Goal: Task Accomplishment & Management: Complete application form

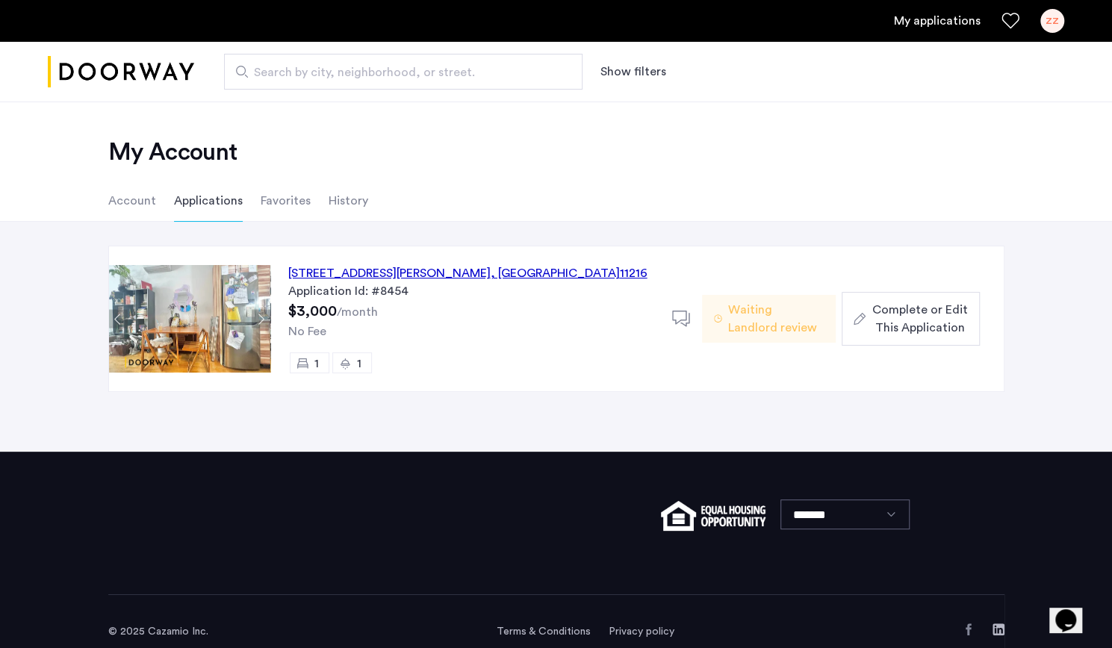
click at [348, 270] on div "[STREET_ADDRESS][PERSON_NAME]" at bounding box center [467, 273] width 359 height 18
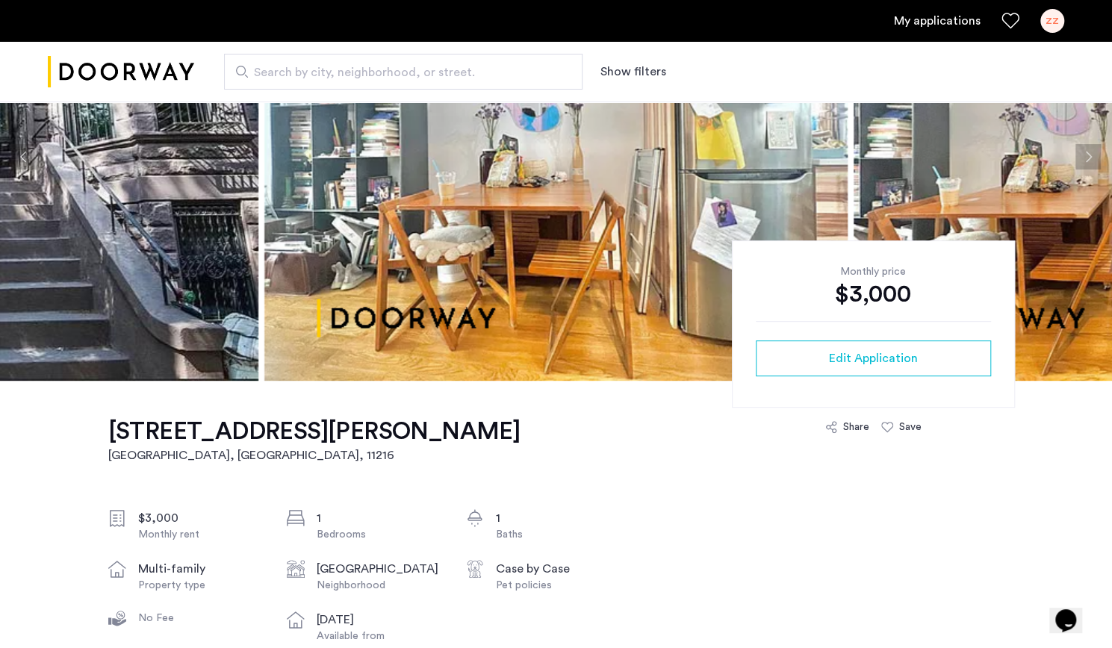
scroll to position [75, 0]
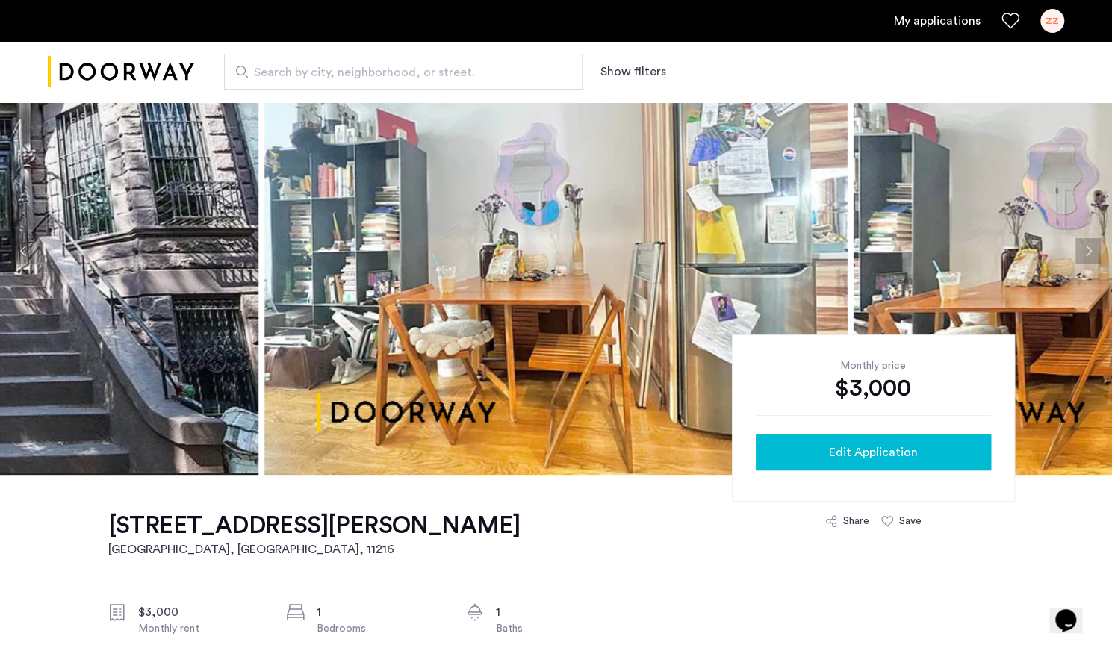
click at [880, 439] on button "Edit Application" at bounding box center [873, 453] width 235 height 36
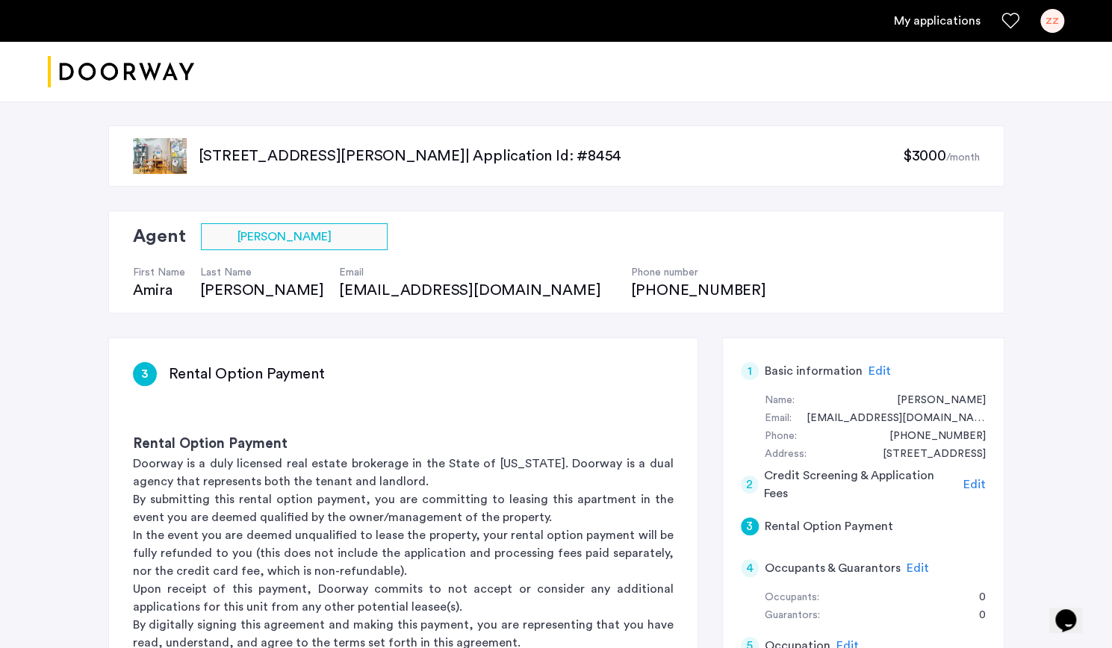
scroll to position [374, 0]
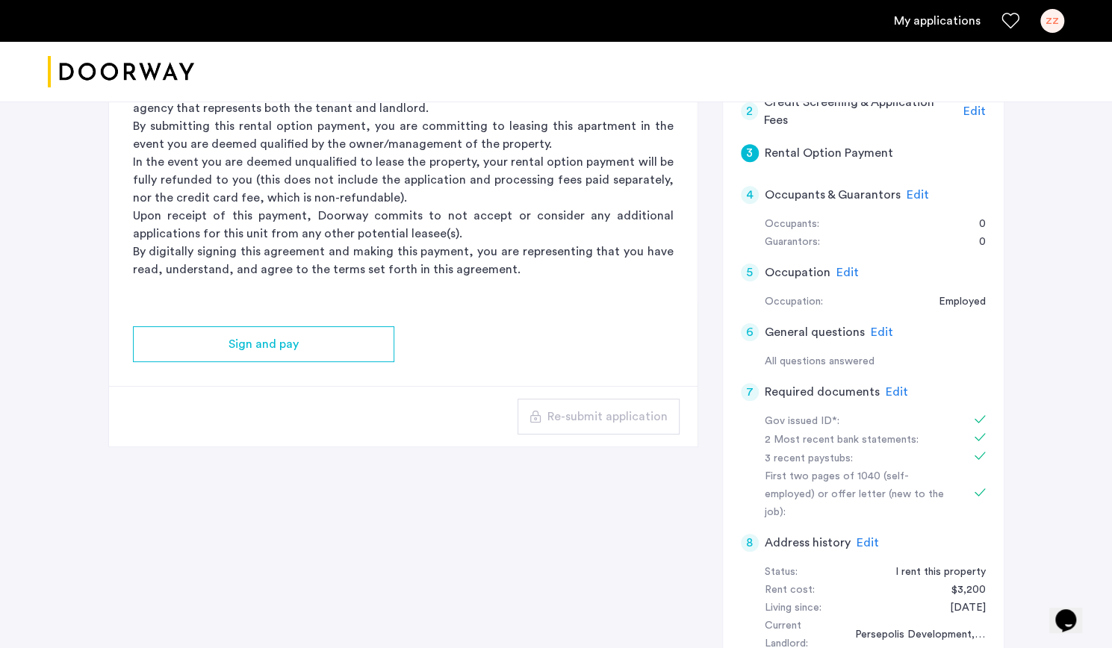
click at [752, 202] on div "4 Occupants & Guarantors Edit" at bounding box center [863, 195] width 245 height 42
click at [752, 197] on div "4" at bounding box center [750, 195] width 18 height 18
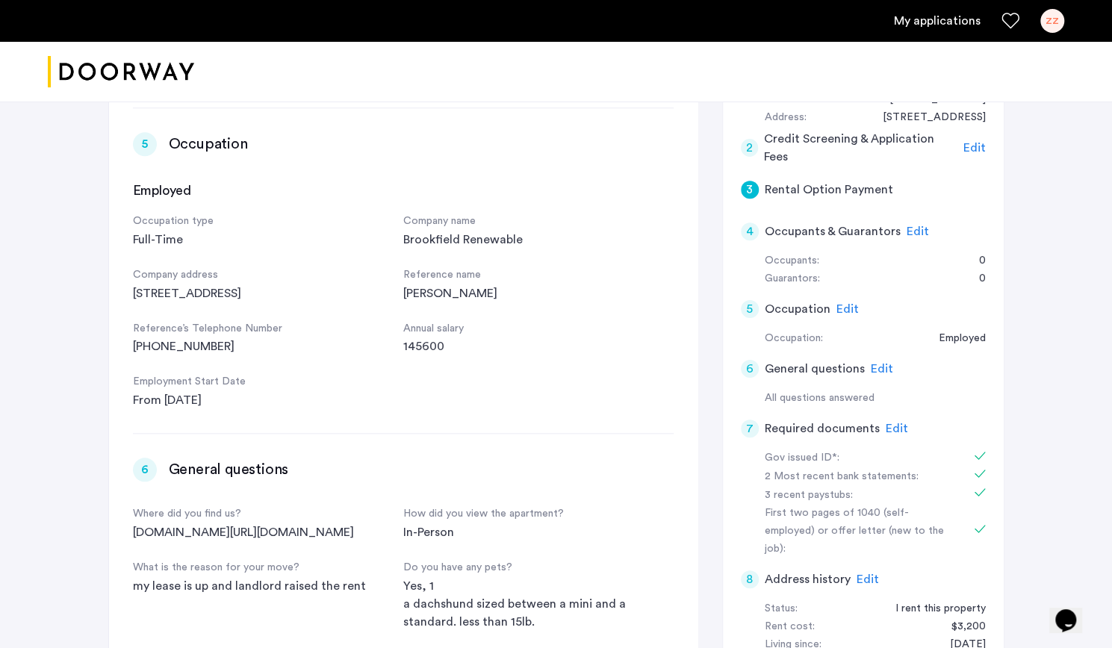
scroll to position [833, 0]
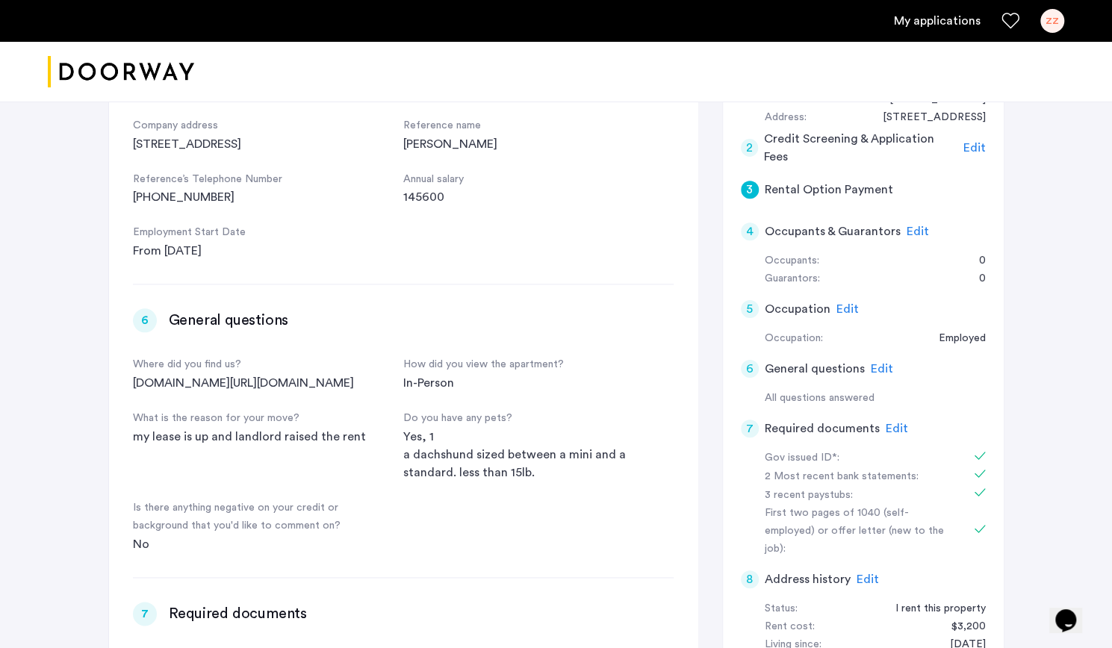
click at [749, 231] on div "4" at bounding box center [750, 232] width 18 height 18
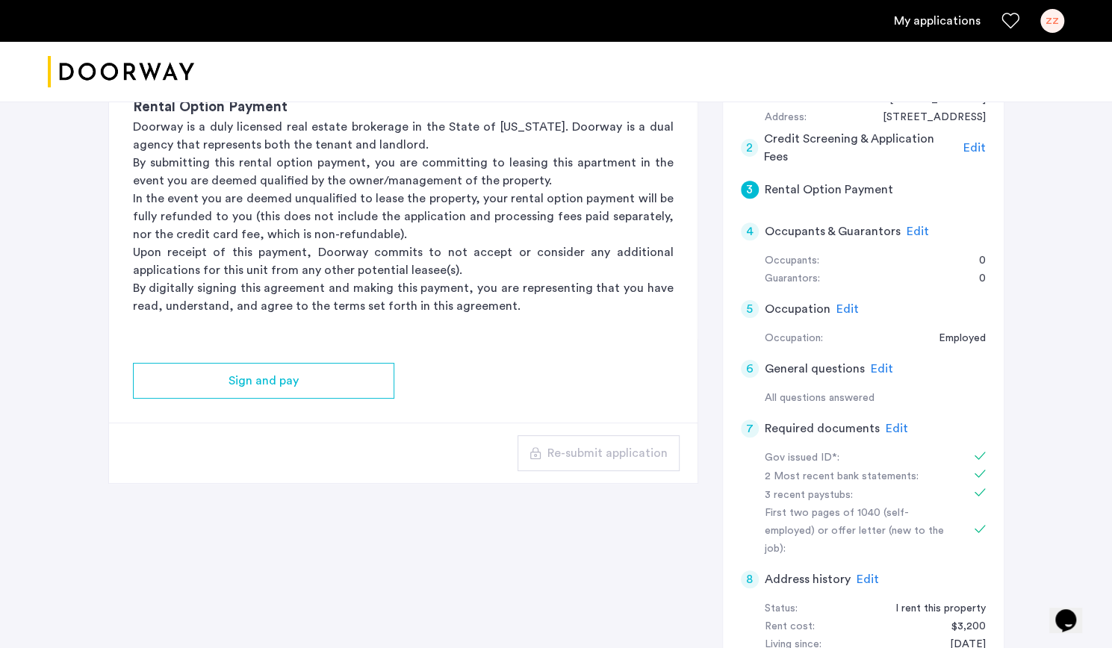
click at [749, 231] on div "4" at bounding box center [750, 232] width 18 height 18
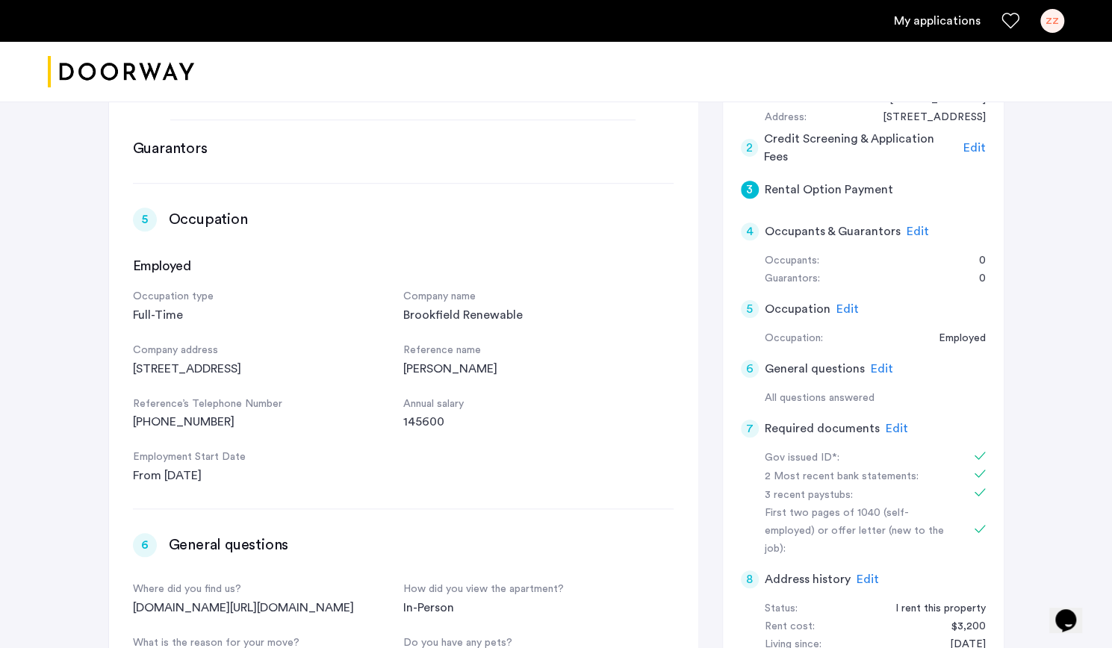
scroll to position [0, 0]
click at [749, 309] on div "5" at bounding box center [750, 309] width 18 height 18
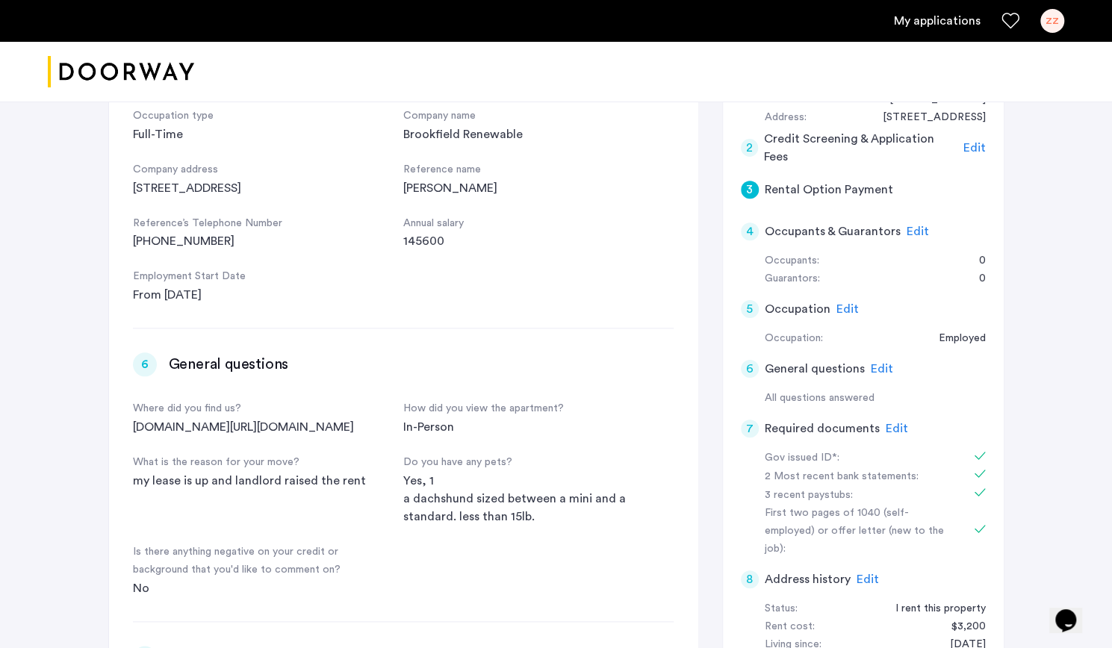
click at [748, 368] on div "6" at bounding box center [750, 369] width 18 height 18
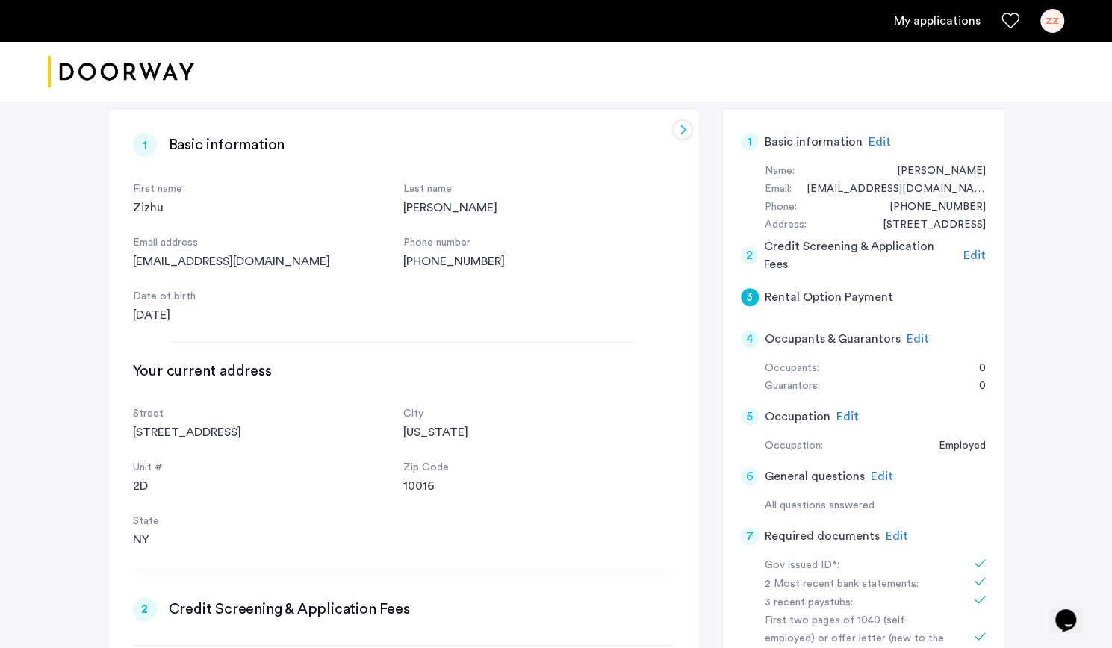
scroll to position [374, 0]
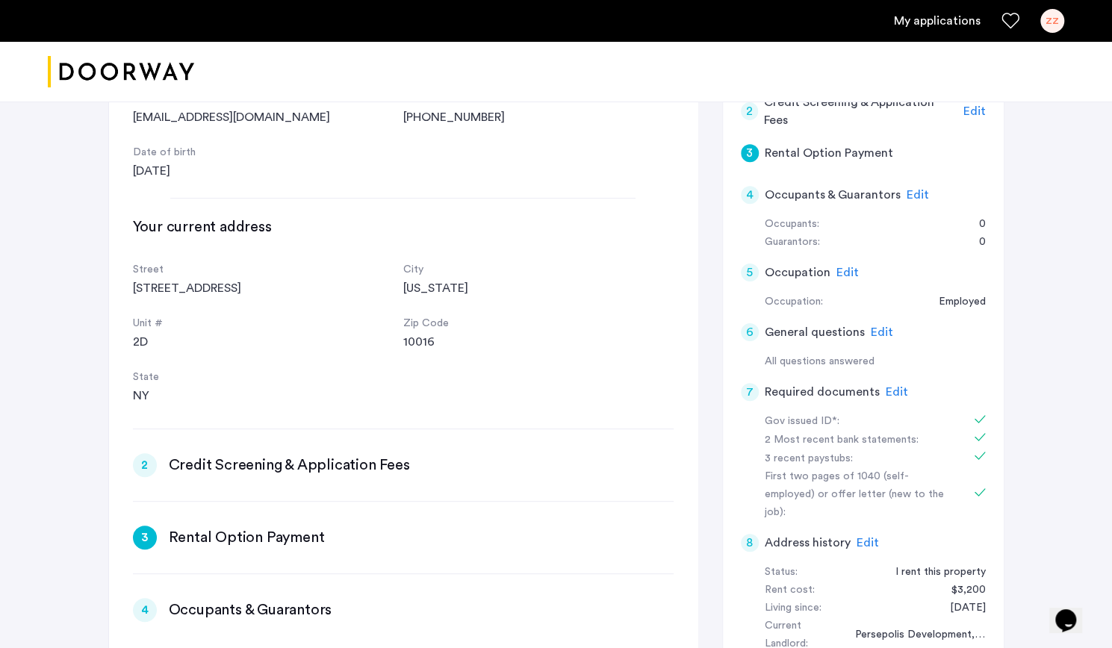
click at [144, 465] on div "2" at bounding box center [145, 465] width 24 height 24
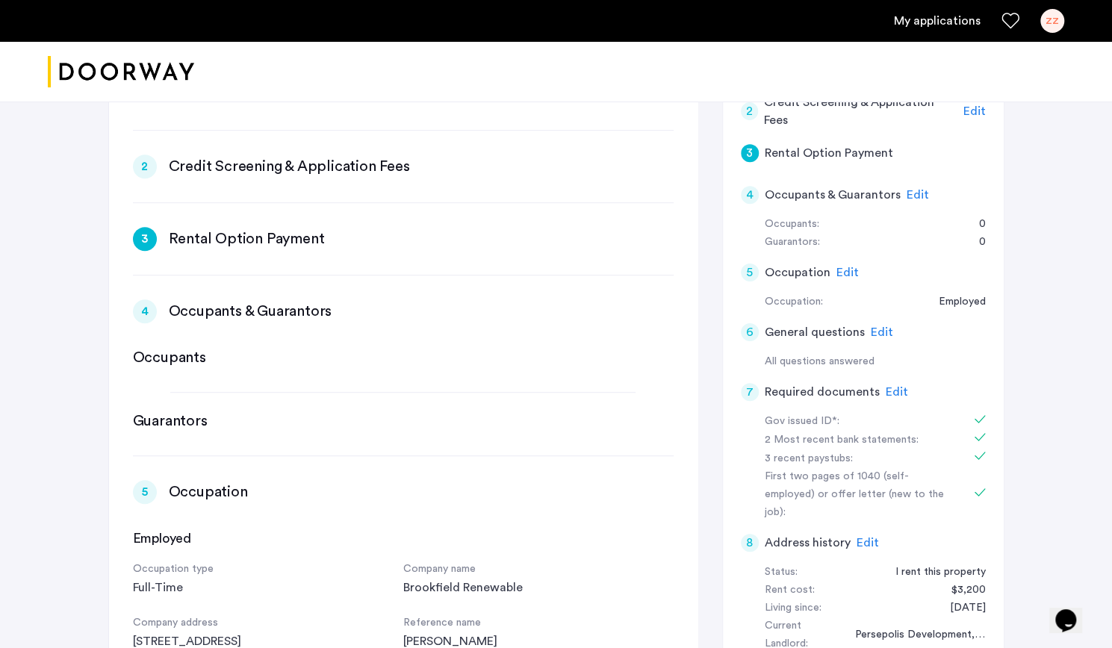
click at [158, 350] on h3 "Occupants" at bounding box center [169, 357] width 73 height 21
click at [140, 318] on div "4" at bounding box center [145, 312] width 24 height 24
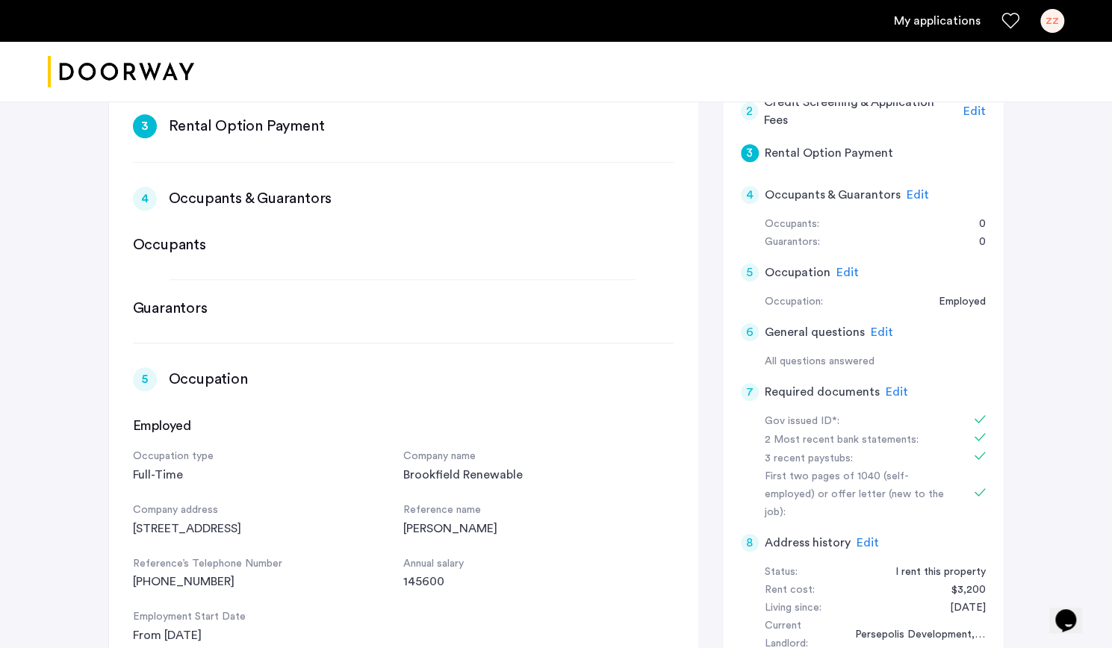
scroll to position [0, 0]
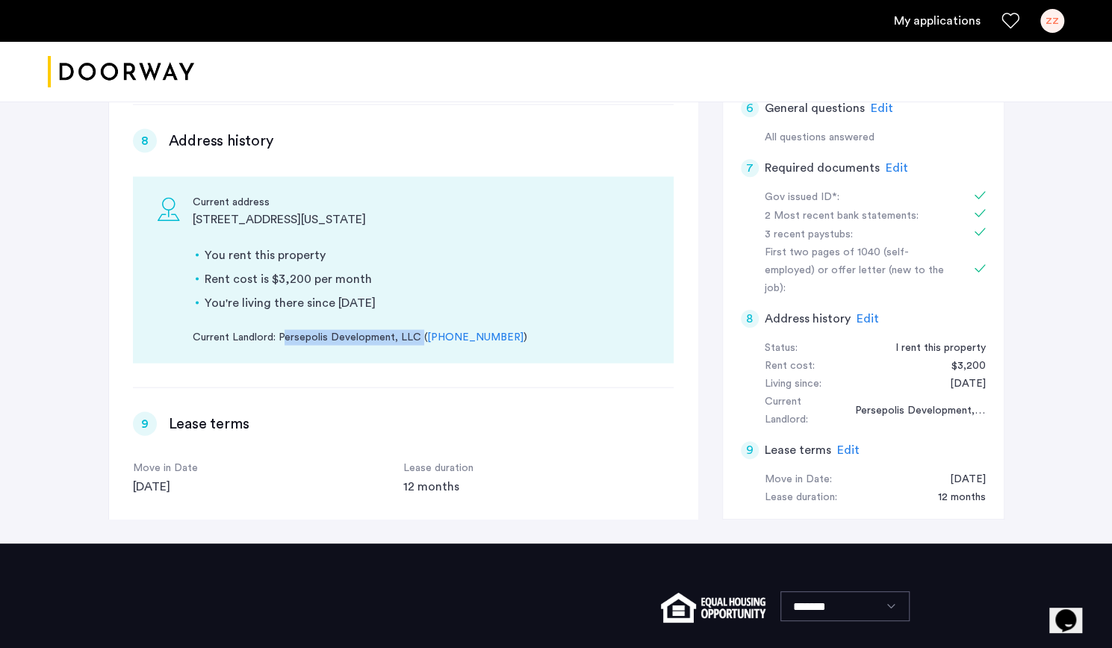
drag, startPoint x: 417, startPoint y: 317, endPoint x: 279, endPoint y: 313, distance: 137.5
click at [279, 329] on div "Current Landlord: Persepolis Development, LLC ( (212) 683-9292 )" at bounding box center [421, 337] width 457 height 16
copy div "Persepolis Development, LLC"
drag, startPoint x: 501, startPoint y: 316, endPoint x: 489, endPoint y: 316, distance: 12.0
click at [498, 329] on div "Current Landlord: Persepolis Development, LLC ( (212) 683-9292 )" at bounding box center [421, 337] width 457 height 16
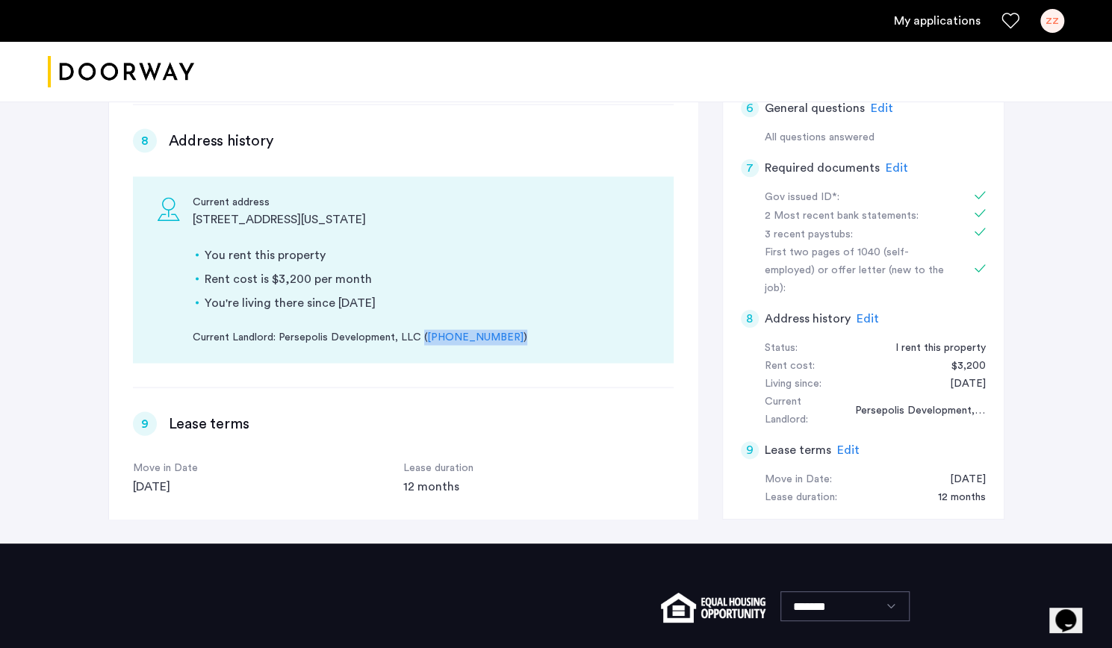
drag, startPoint x: 508, startPoint y: 315, endPoint x: 417, endPoint y: 313, distance: 91.2
click at [417, 329] on div "Current Landlord: Persepolis Development, LLC ( (212) 683-9292 )" at bounding box center [421, 337] width 457 height 16
